Goal: Task Accomplishment & Management: Use online tool/utility

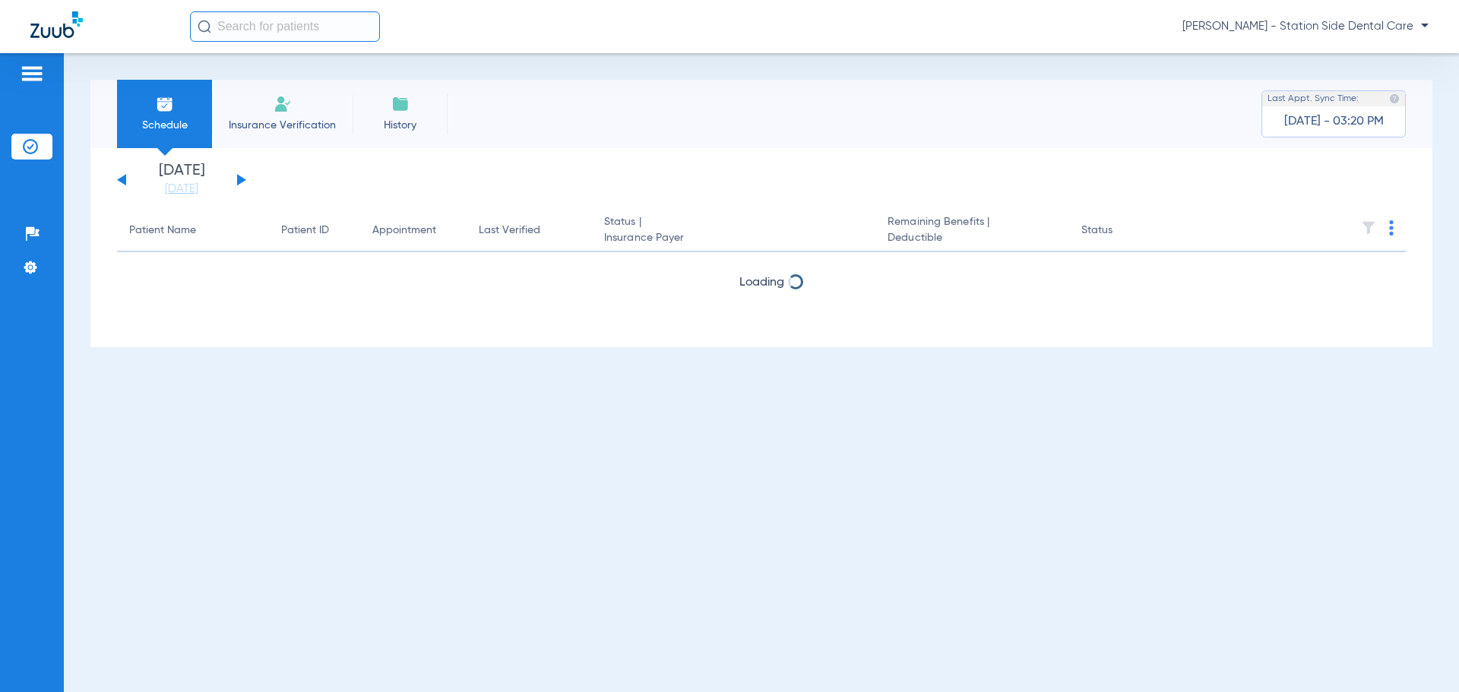
click at [241, 178] on button at bounding box center [241, 179] width 9 height 11
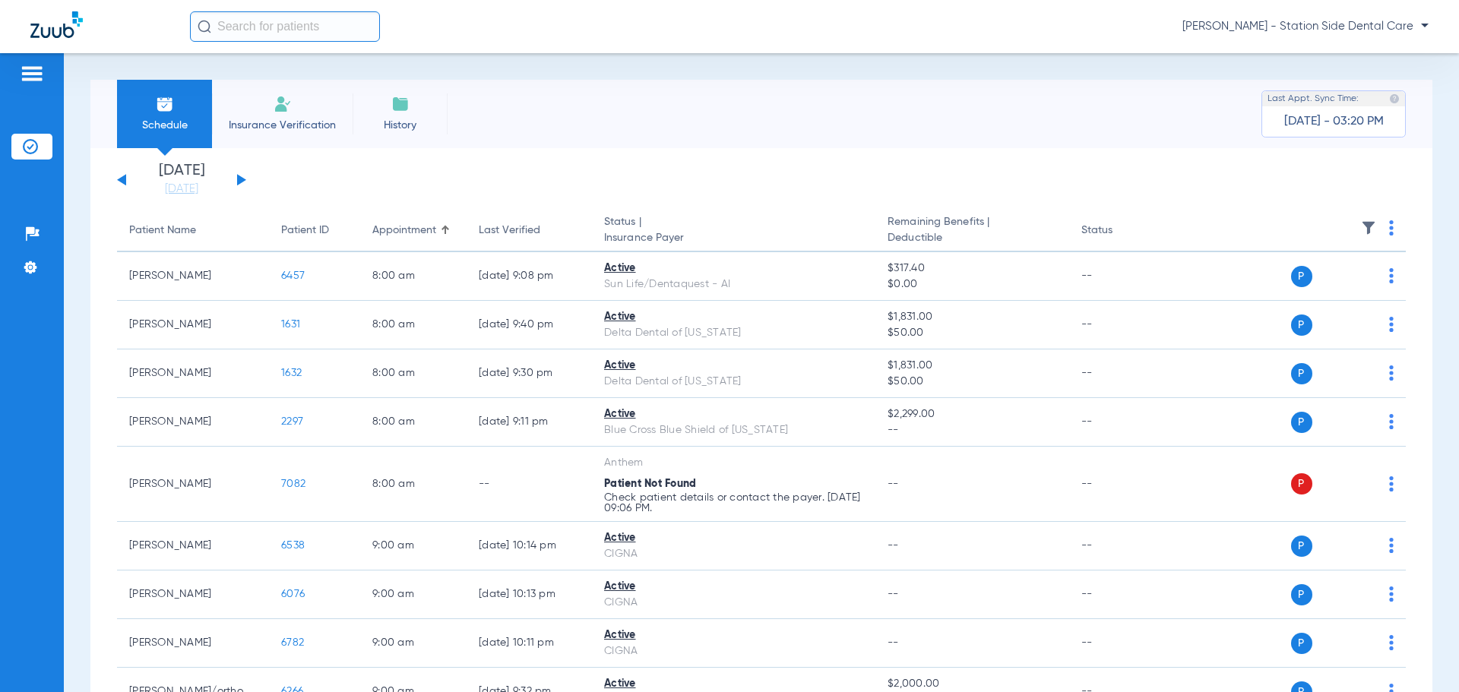
click at [241, 178] on button at bounding box center [241, 179] width 9 height 11
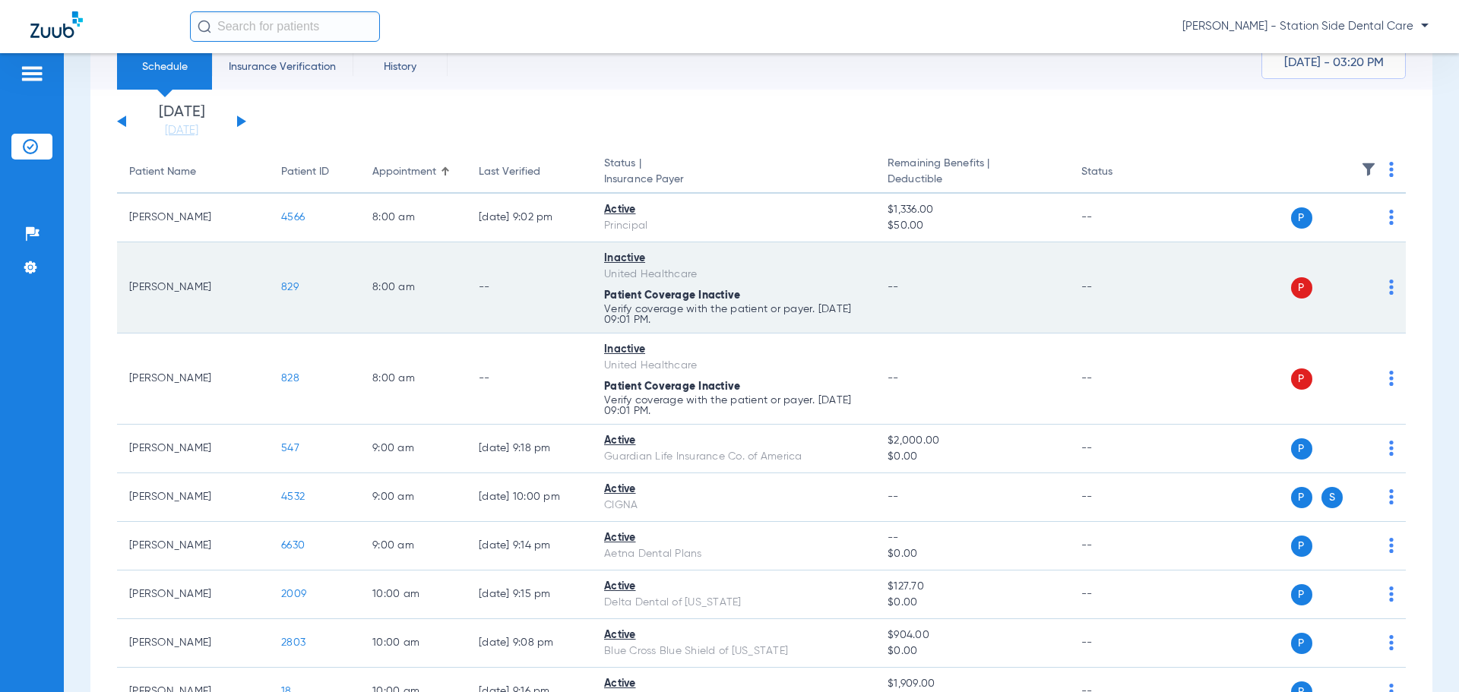
scroll to position [76, 0]
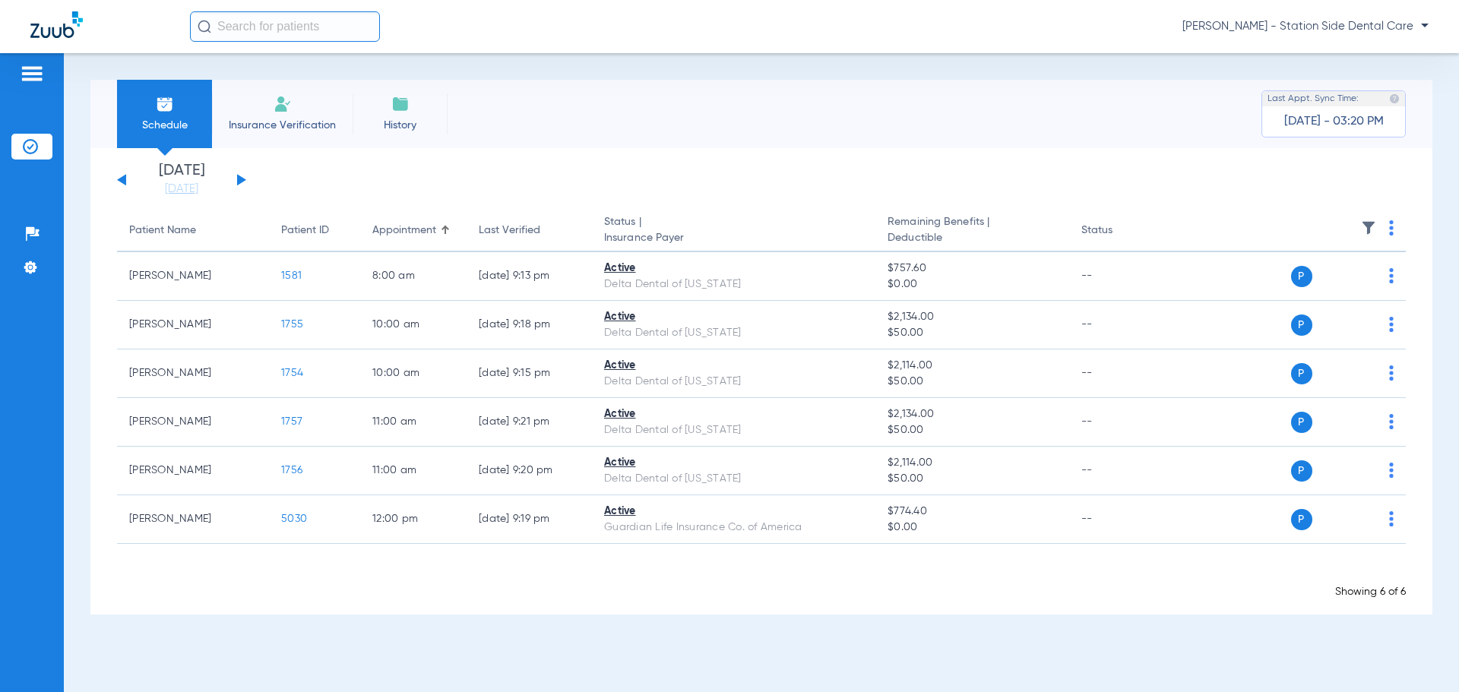
click at [239, 181] on button at bounding box center [241, 179] width 9 height 11
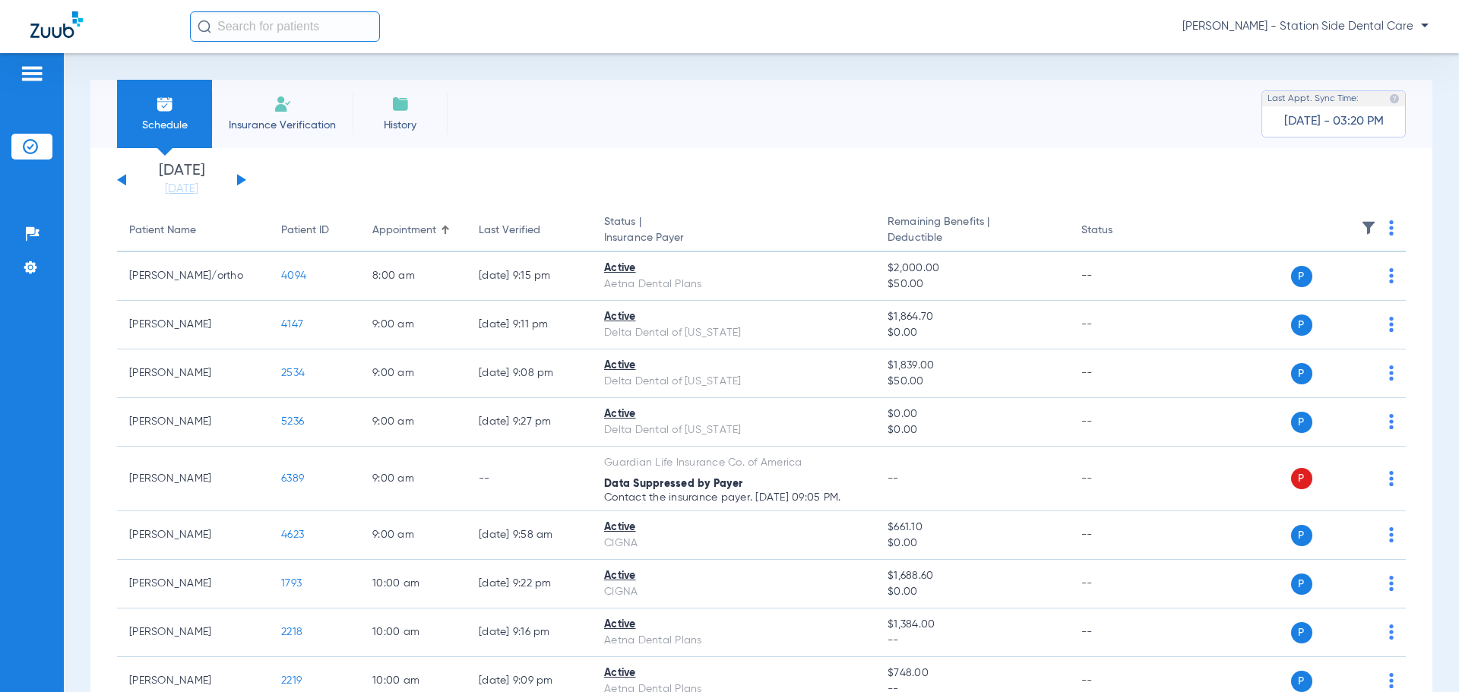
click at [239, 181] on button at bounding box center [241, 179] width 9 height 11
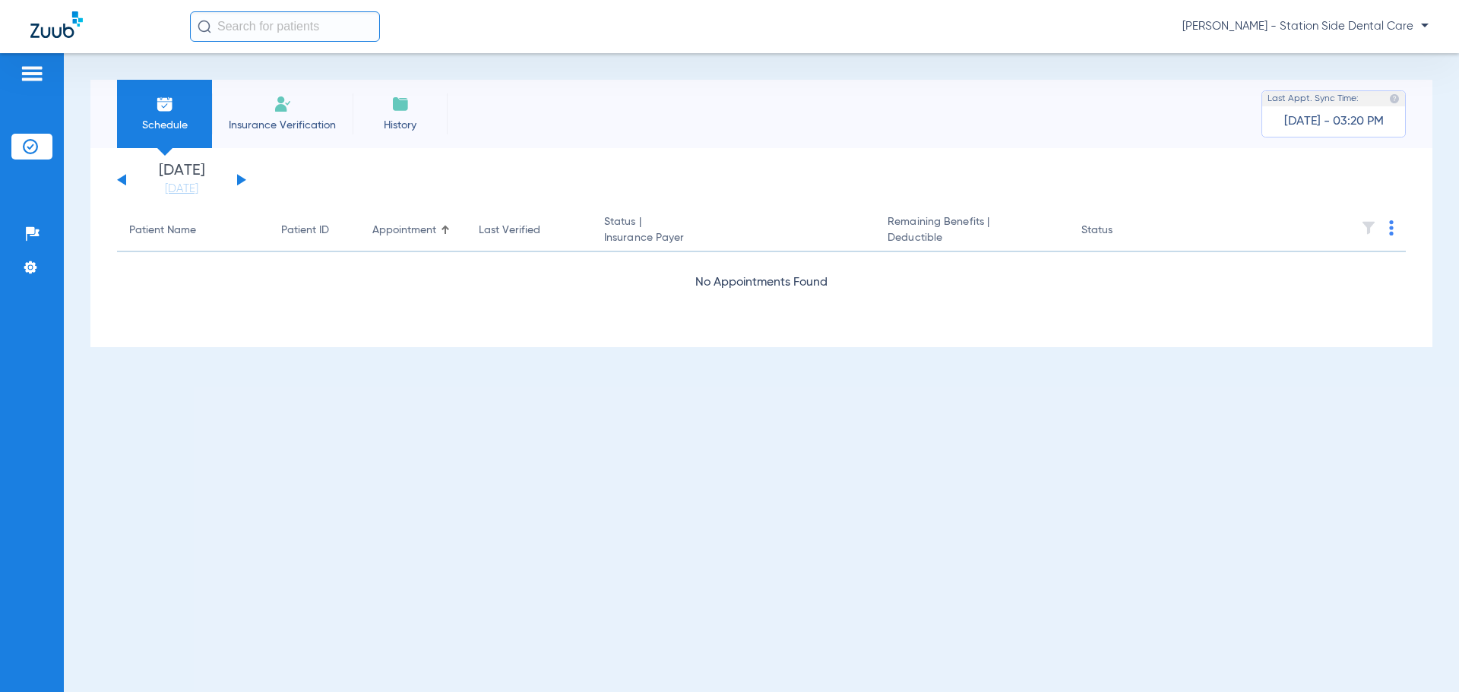
click at [239, 181] on button at bounding box center [241, 179] width 9 height 11
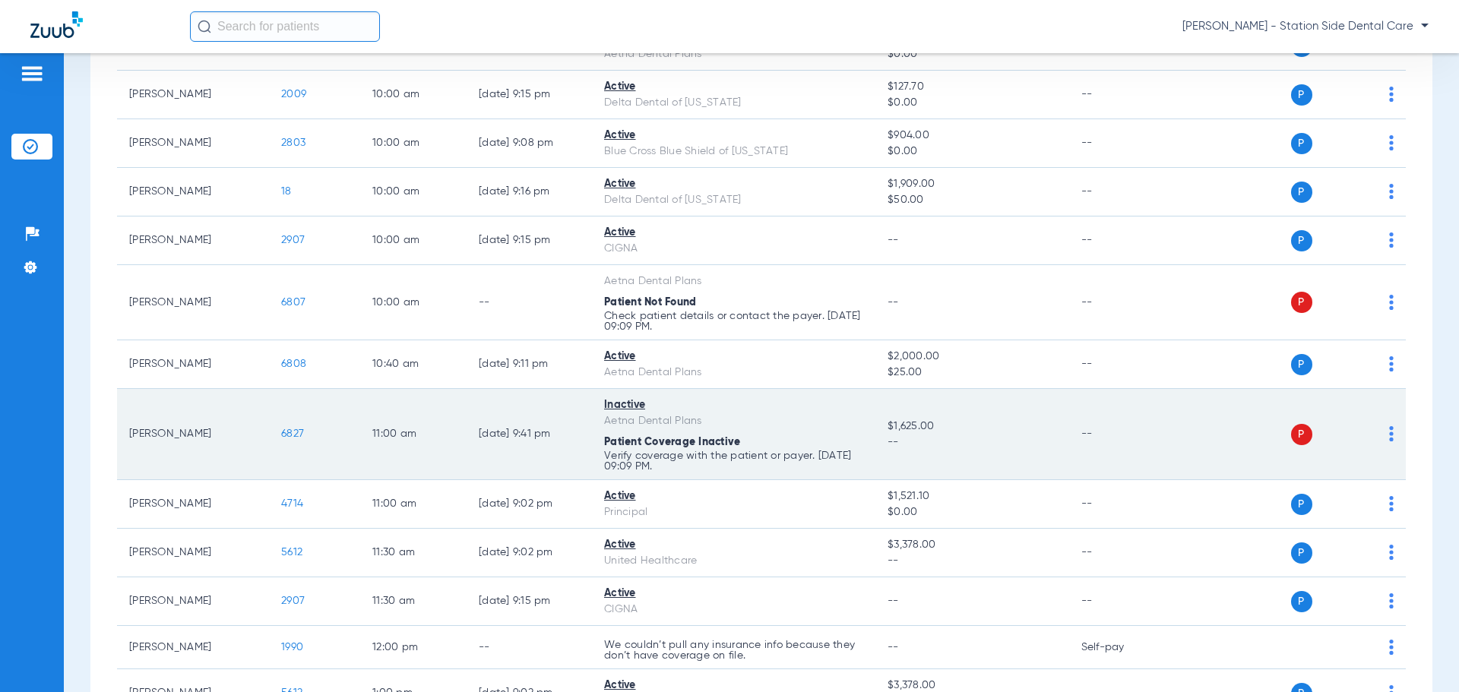
scroll to position [549, 0]
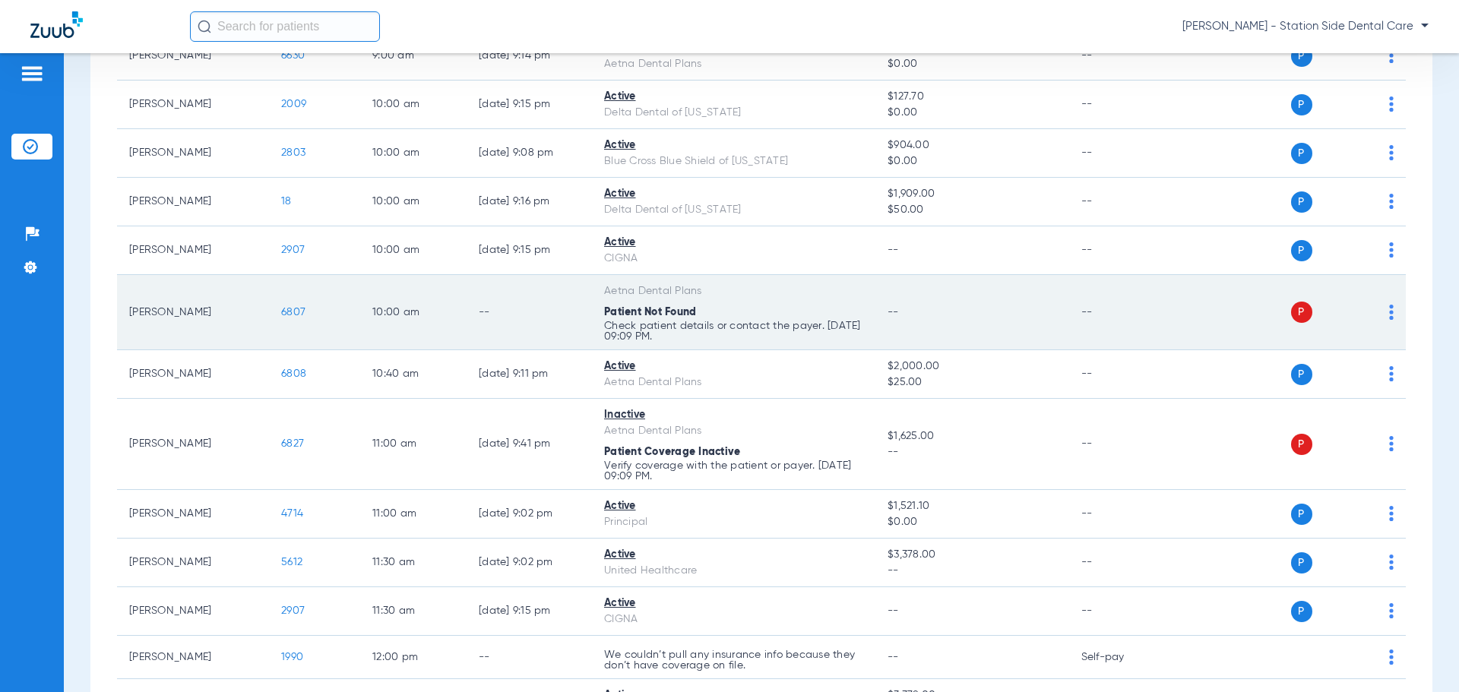
click at [298, 313] on span "6807" at bounding box center [293, 312] width 24 height 11
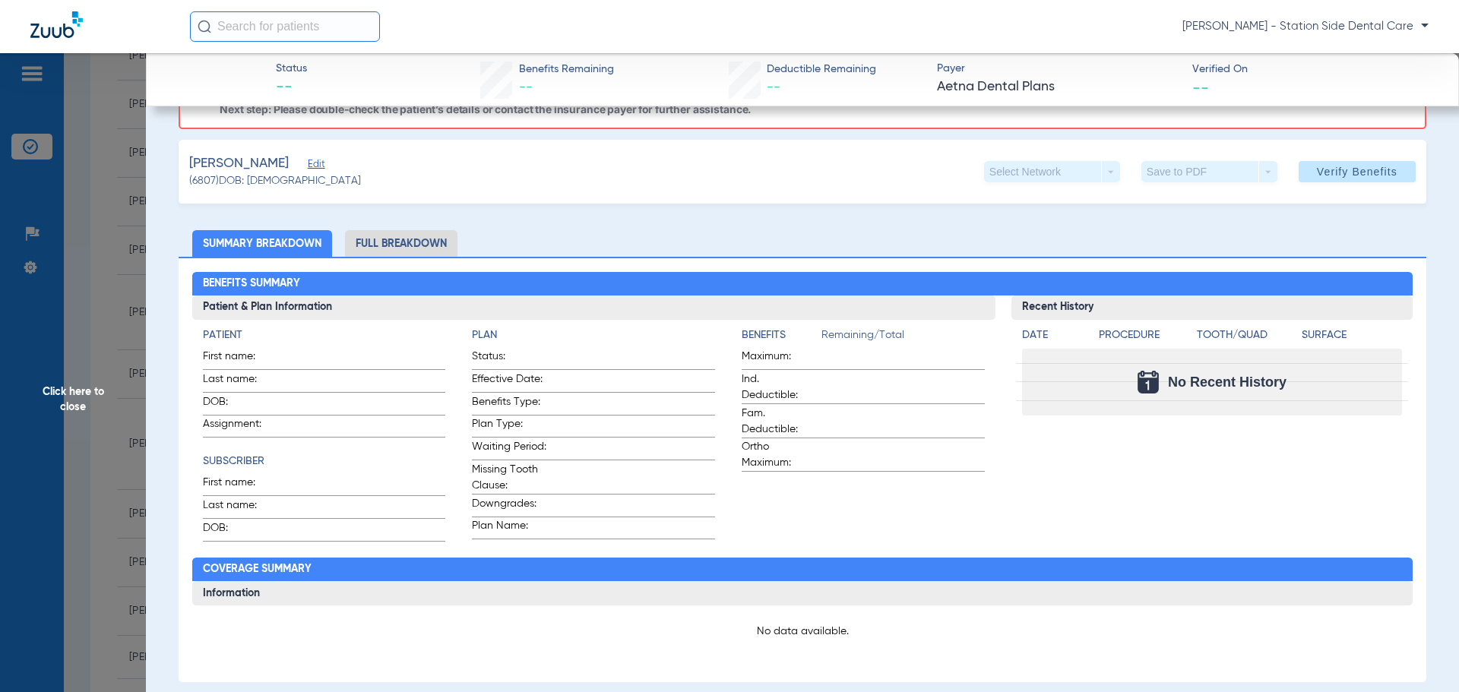
scroll to position [76, 0]
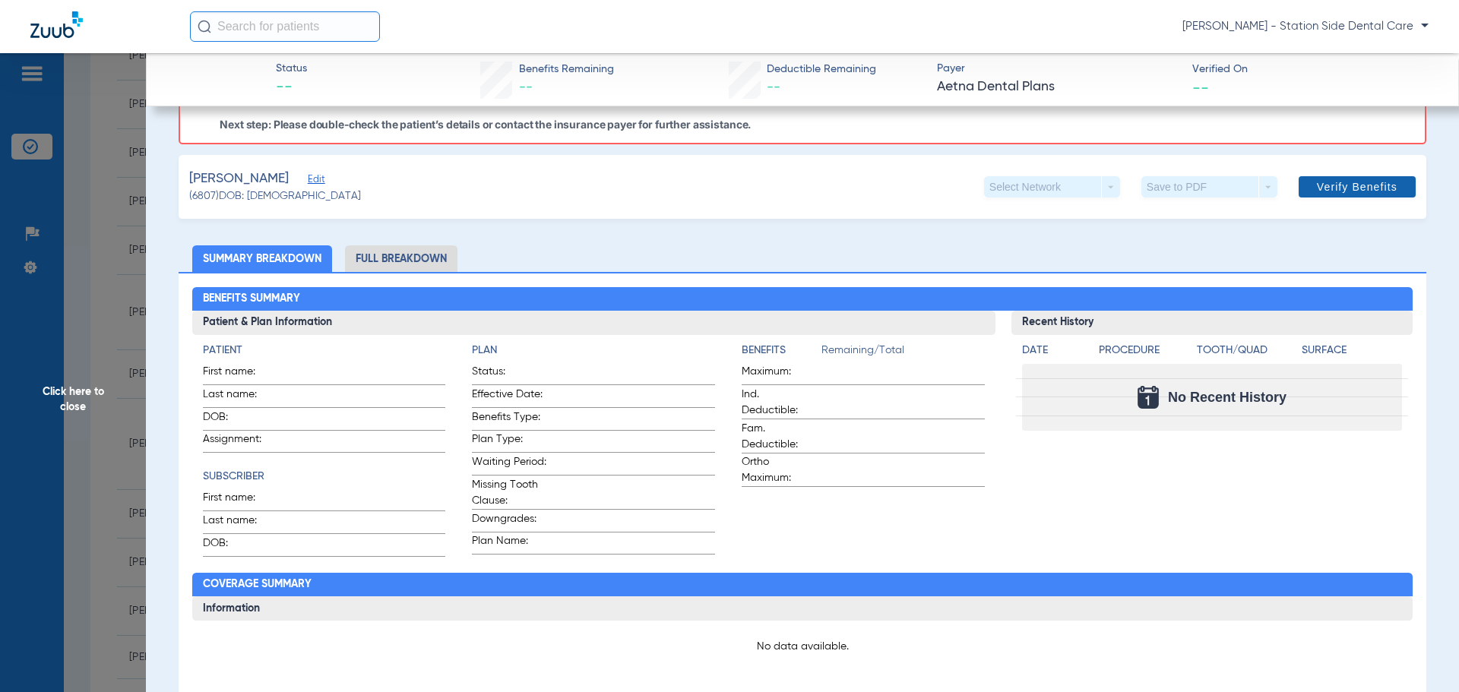
click at [1359, 185] on span "Verify Benefits" at bounding box center [1357, 187] width 81 height 12
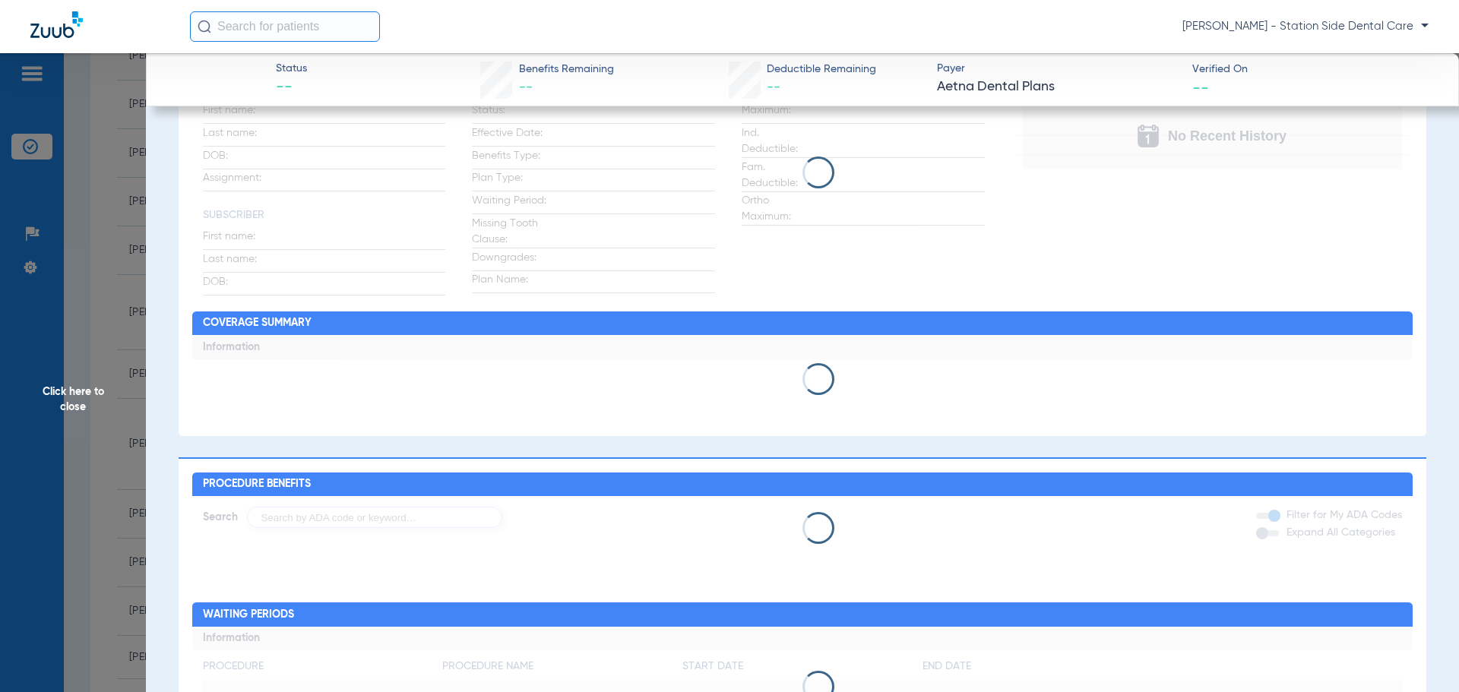
scroll to position [0, 0]
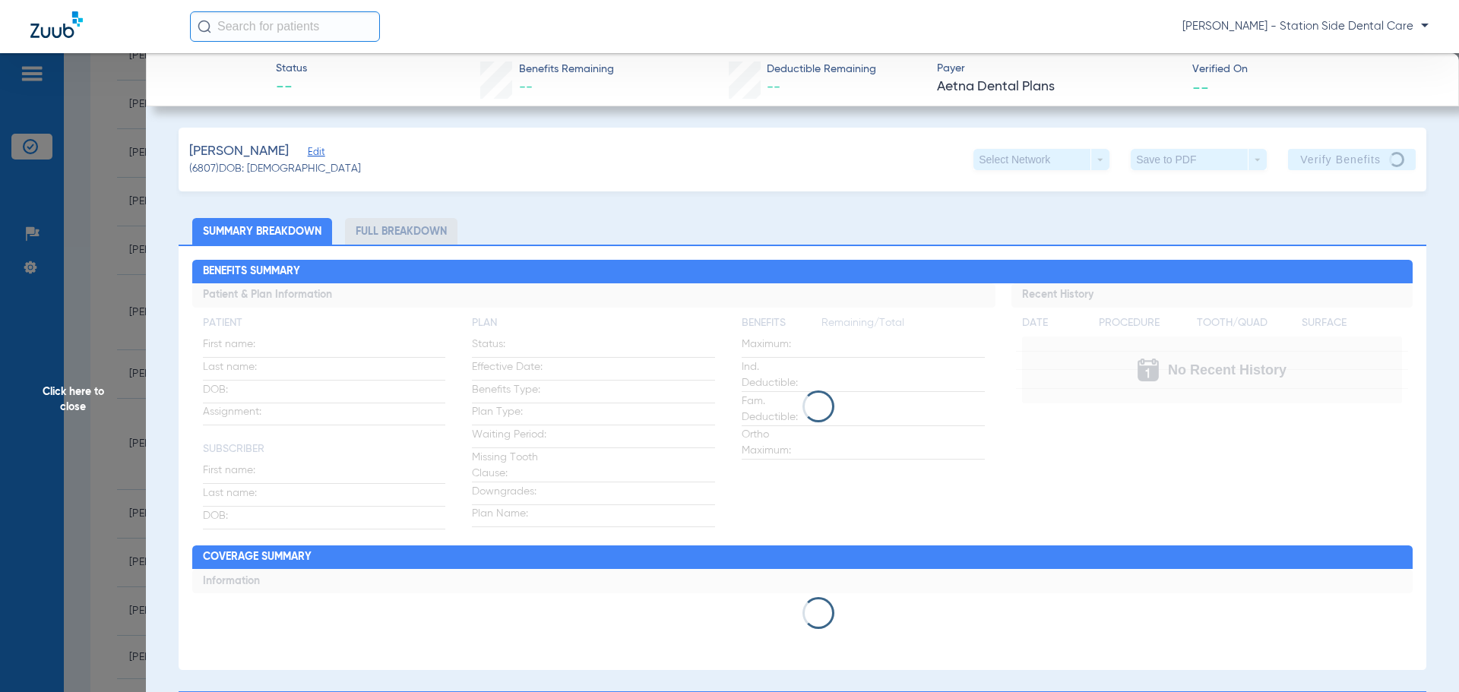
click at [632, 169] on div "[PERSON_NAME] (6807) DOB: [DEMOGRAPHIC_DATA] Select Network arrow_drop_down Sav…" at bounding box center [803, 160] width 1248 height 64
click at [300, 26] on input "text" at bounding box center [285, 26] width 190 height 30
click at [312, 28] on input "text" at bounding box center [285, 26] width 190 height 30
click at [1418, 373] on app-member-insurance-verification-view "Status -- Benefits Remaining -- Deductible Remaining -- Payer Aetna Dental Plan…" at bounding box center [802, 667] width 1313 height 1229
drag, startPoint x: 1342, startPoint y: 223, endPoint x: 1279, endPoint y: 160, distance: 89.2
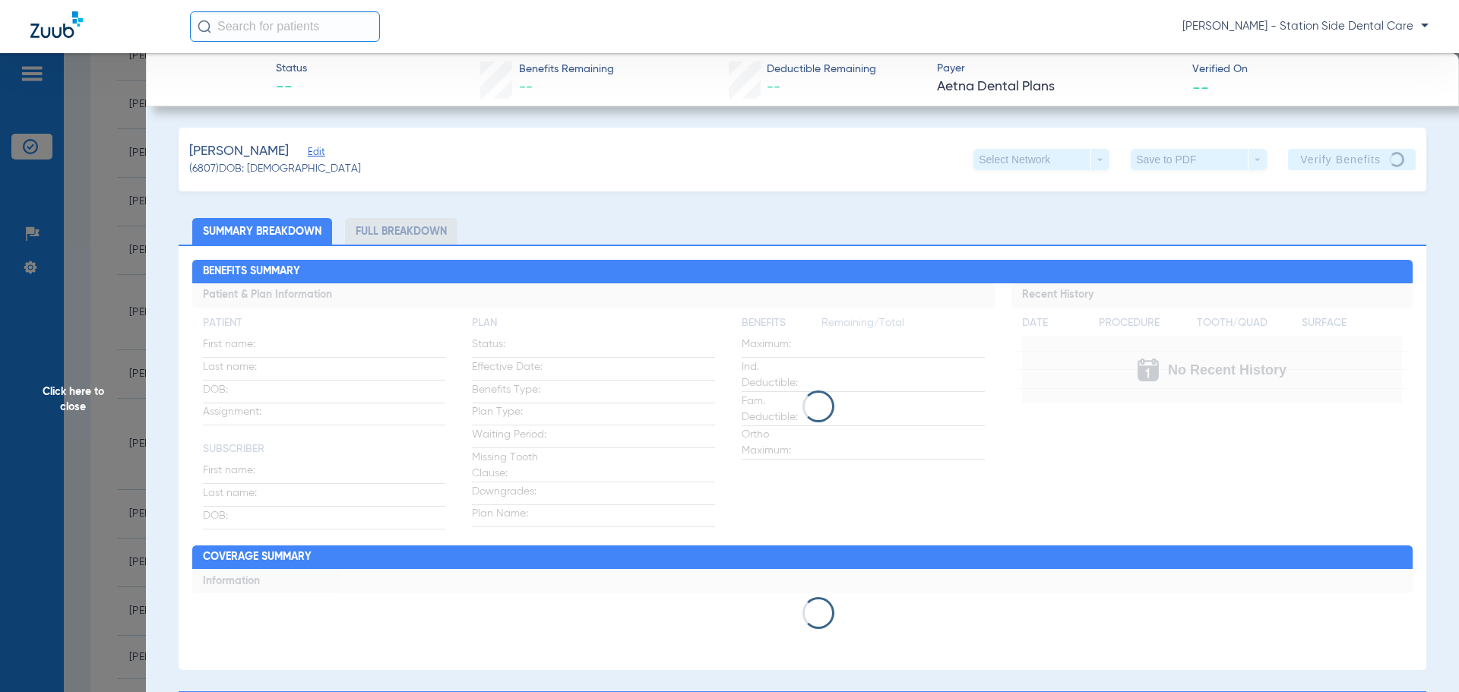
click at [1338, 218] on ul "Summary Breakdown Full Breakdown" at bounding box center [803, 231] width 1248 height 27
